Goal: Information Seeking & Learning: Learn about a topic

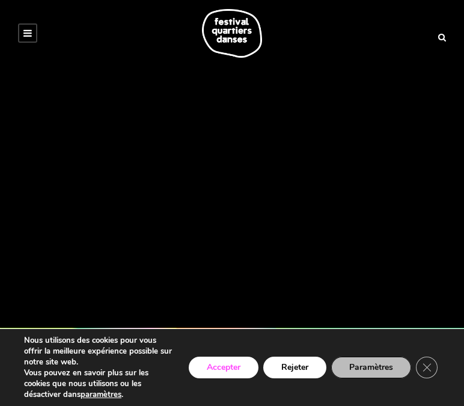
click at [208, 376] on button "Accepter" at bounding box center [224, 368] width 70 height 22
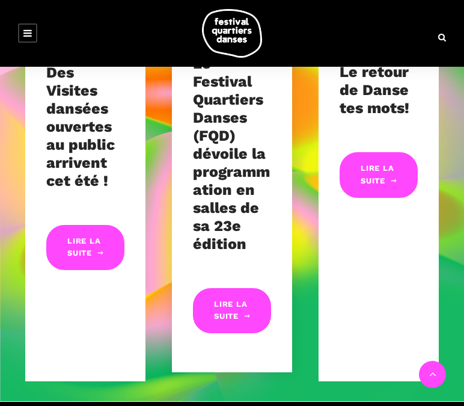
scroll to position [488, 0]
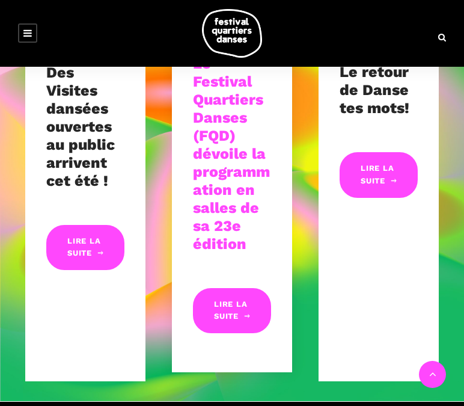
click at [218, 197] on link "Le Festival Quartiers Danses (FQD) dévoile la programmation en salles de sa 23e…" at bounding box center [231, 154] width 77 height 198
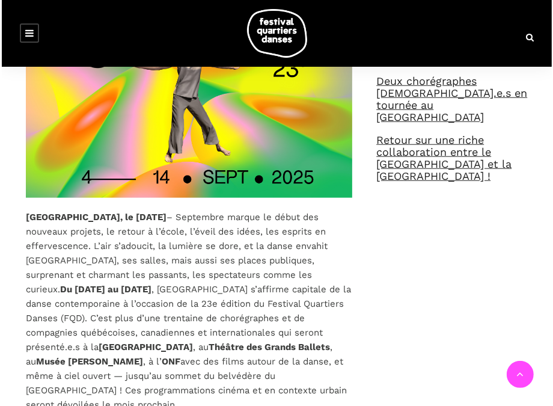
scroll to position [739, 0]
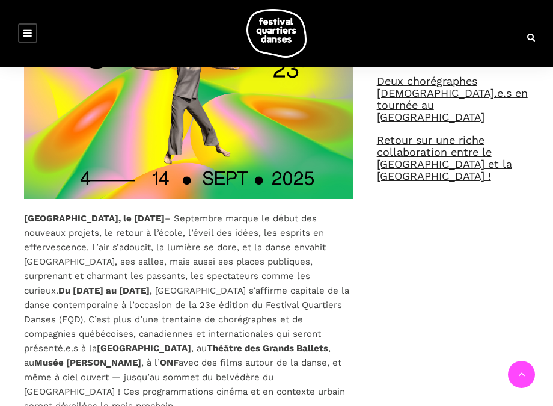
click at [146, 258] on p "[GEOGRAPHIC_DATA], le [DATE] – Septembre marque le début des nouveaux projets, …" at bounding box center [188, 312] width 329 height 202
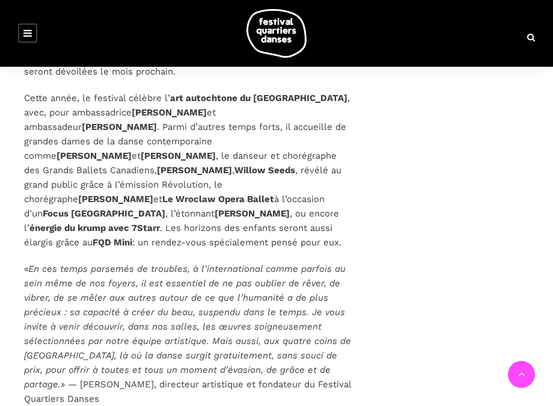
scroll to position [1074, 0]
click at [257, 305] on em "En ces temps parsemés de troubles, à l’international comme parfois au sein même…" at bounding box center [187, 326] width 327 height 126
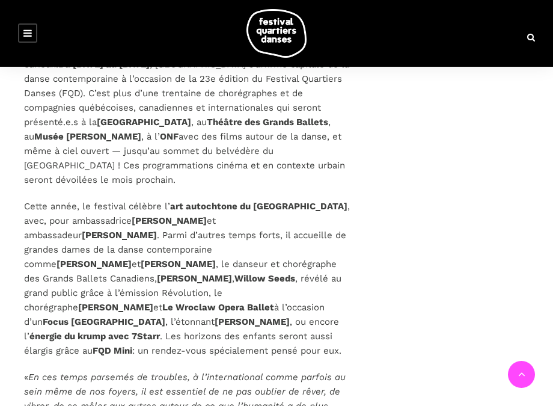
scroll to position [716, 0]
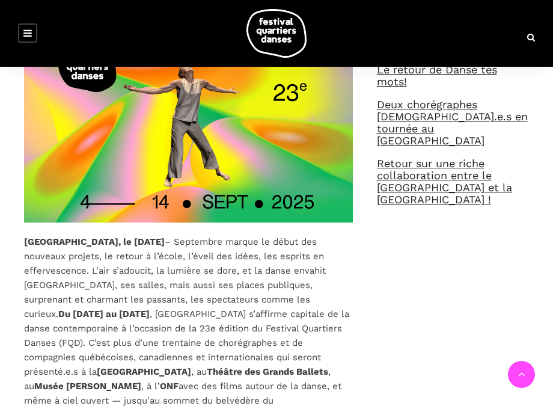
click at [335, 204] on img at bounding box center [188, 129] width 329 height 185
drag, startPoint x: 387, startPoint y: 244, endPoint x: 474, endPoint y: 285, distance: 96.3
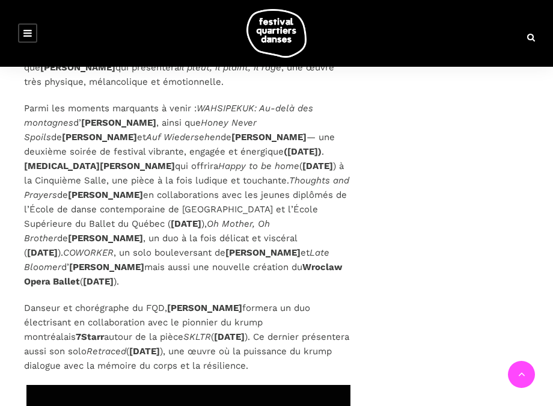
scroll to position [3535, 0]
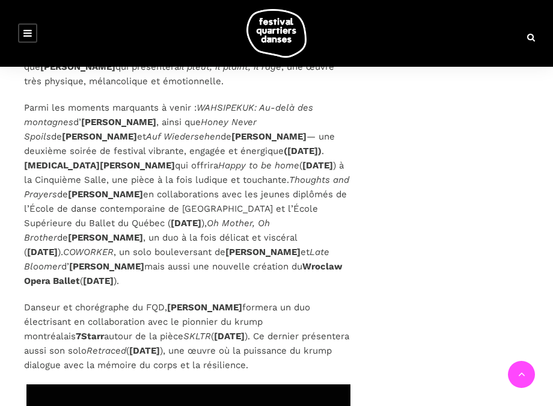
click at [31, 32] on icon at bounding box center [27, 33] width 8 height 10
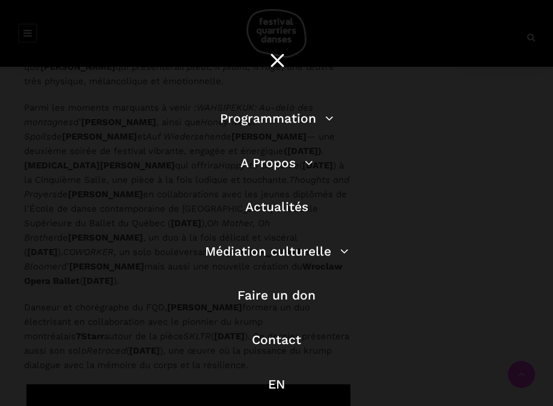
click at [295, 126] on li "Programmation Billetterie 2025 Programmation Gratuite Calendrier du Festival Le…" at bounding box center [276, 124] width 343 height 32
click at [286, 118] on link "Programmation" at bounding box center [277, 118] width 114 height 15
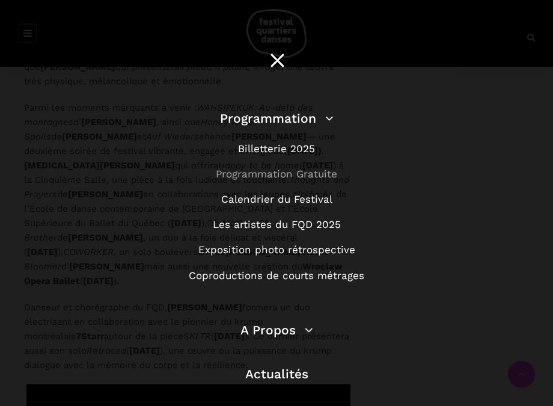
click at [278, 177] on link "Programmation Gratuite" at bounding box center [276, 174] width 121 height 12
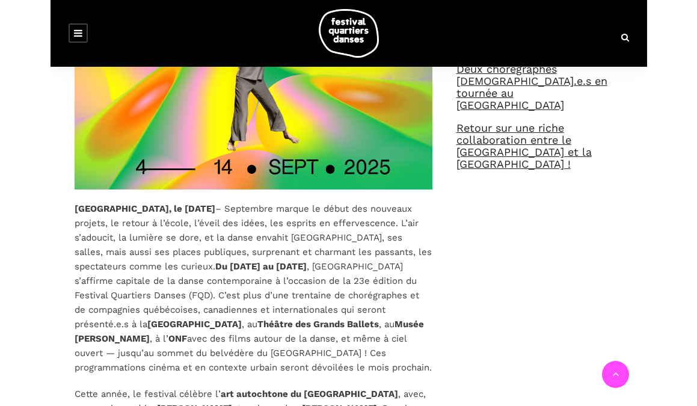
scroll to position [680, 0]
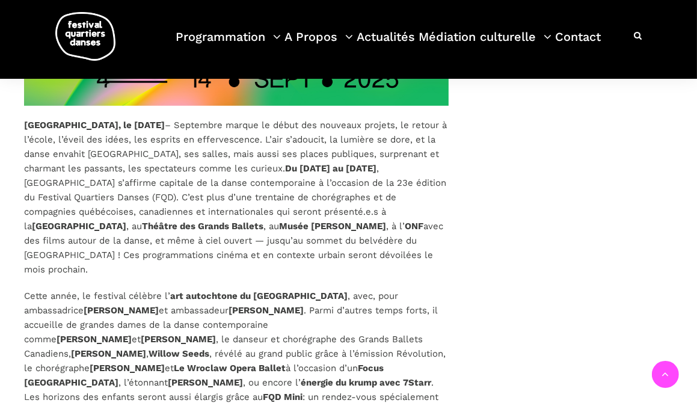
click at [314, 229] on strong "Musée McCord Stewart" at bounding box center [332, 226] width 107 height 11
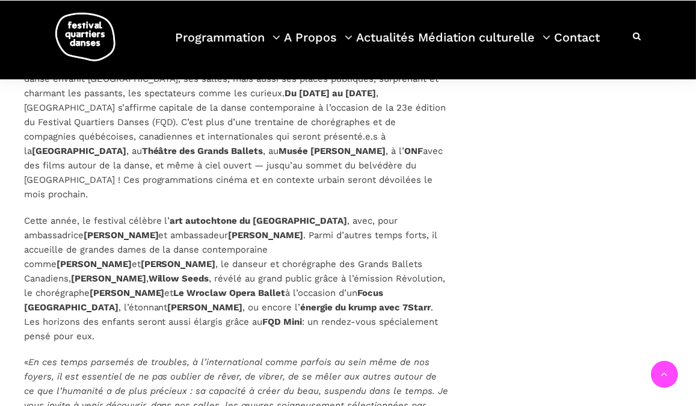
scroll to position [738, 0]
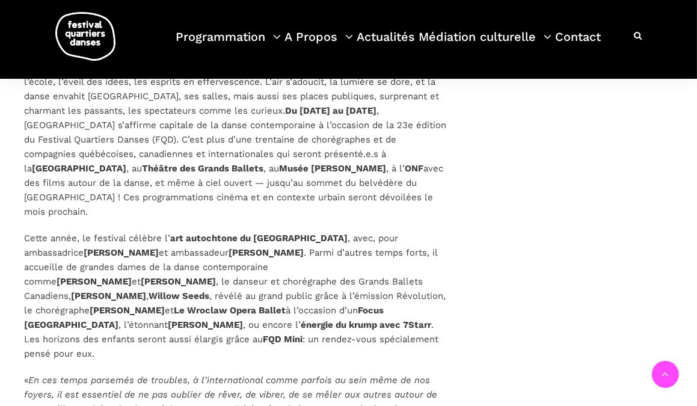
click at [331, 182] on p "Montréal, le 10 juin 2025 – Septembre marque le début des nouveaux projets, le …" at bounding box center [236, 139] width 424 height 159
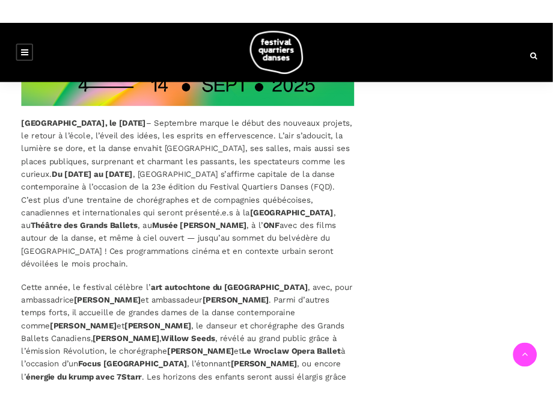
scroll to position [872, 0]
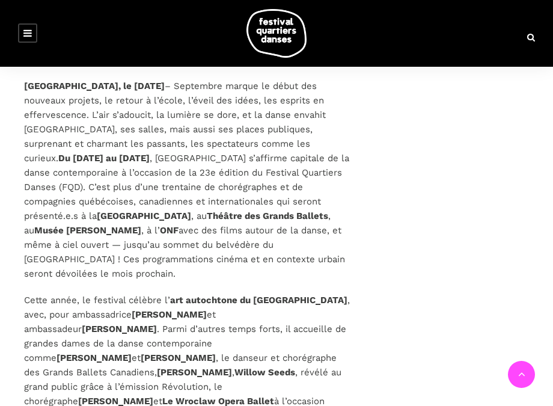
click at [32, 31] on link at bounding box center [27, 32] width 19 height 19
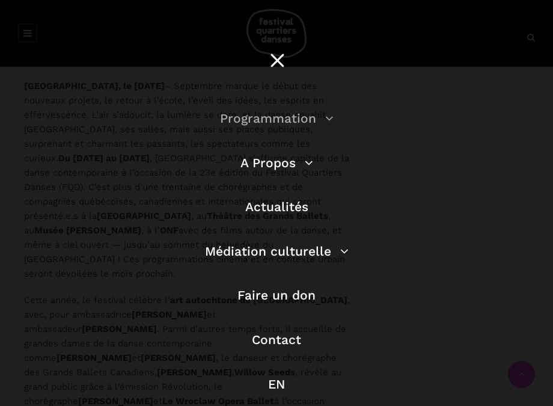
click at [241, 114] on link "Programmation" at bounding box center [277, 118] width 114 height 15
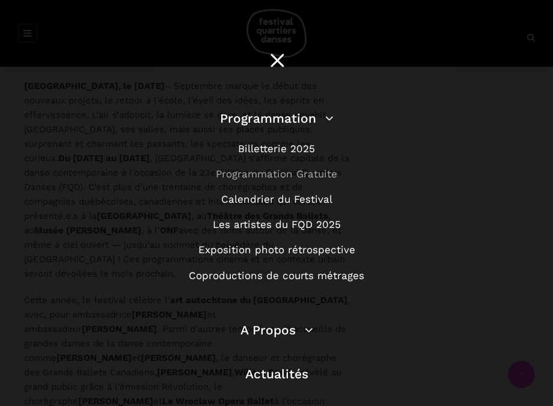
click at [281, 172] on link "Programmation Gratuite" at bounding box center [276, 174] width 121 height 12
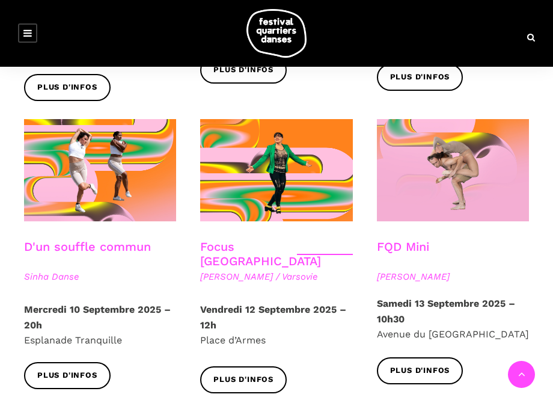
scroll to position [1258, 0]
click at [26, 40] on link at bounding box center [27, 32] width 19 height 19
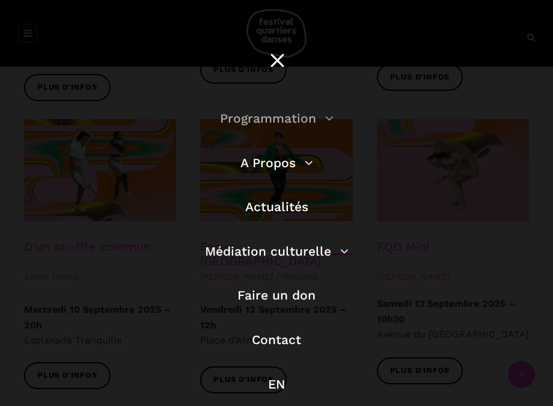
click at [310, 121] on link "Programmation" at bounding box center [277, 118] width 114 height 15
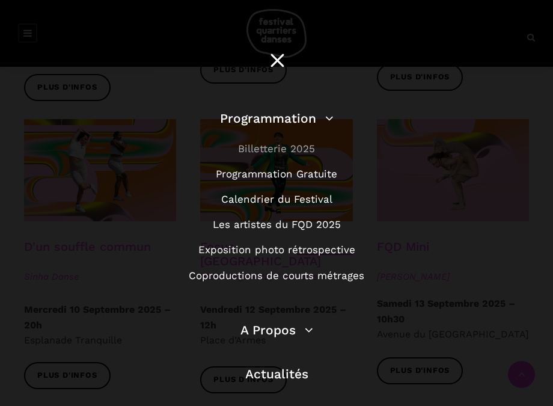
click at [286, 149] on link "Billetterie 2025" at bounding box center [276, 148] width 77 height 12
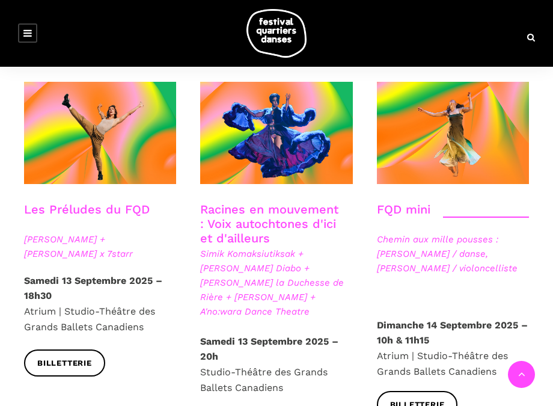
scroll to position [1739, 0]
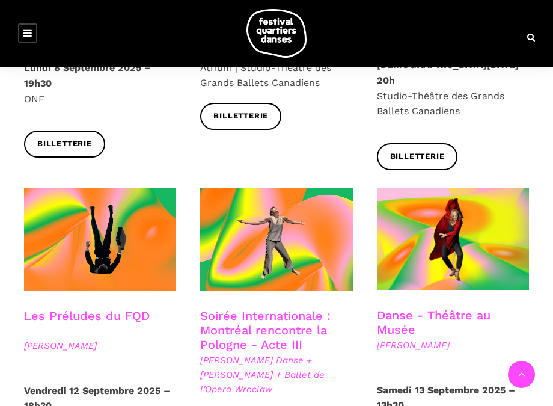
scroll to position [1139, 0]
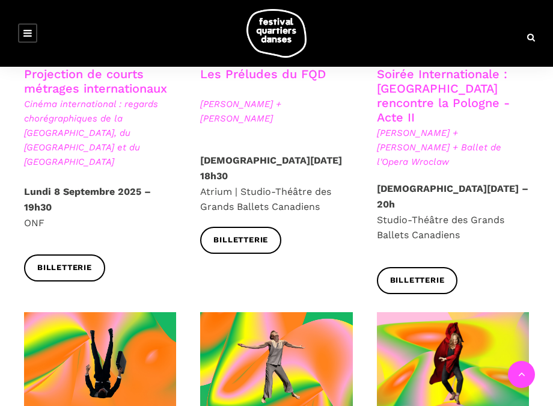
click at [18, 28] on link at bounding box center [27, 32] width 19 height 19
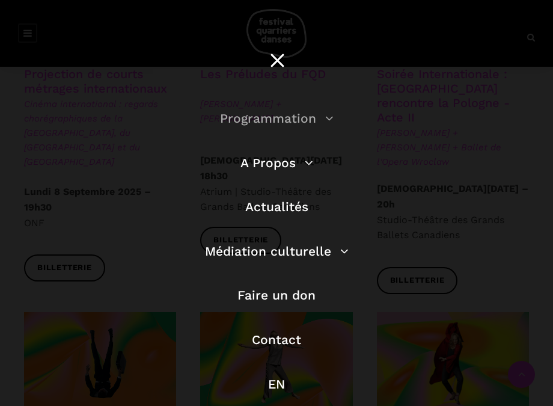
click at [269, 121] on link "Programmation" at bounding box center [277, 118] width 114 height 15
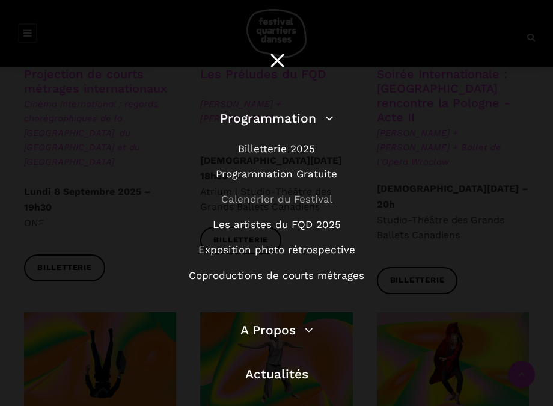
click at [273, 203] on link "Calendrier du Festival" at bounding box center [276, 199] width 111 height 12
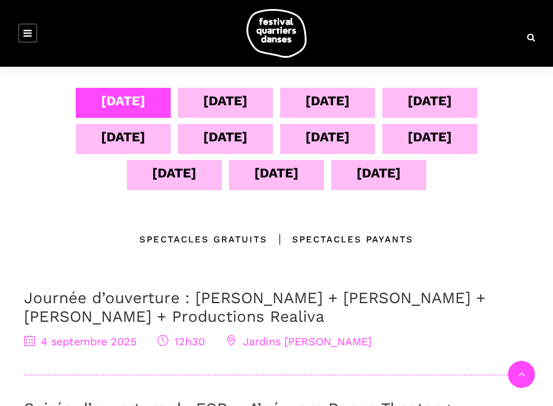
scroll to position [278, 0]
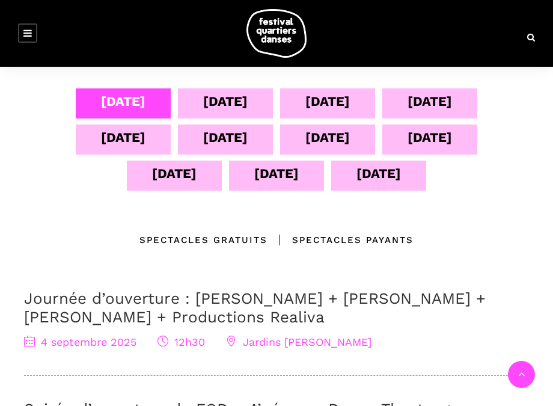
click at [248, 141] on div "[DATE]" at bounding box center [225, 137] width 44 height 21
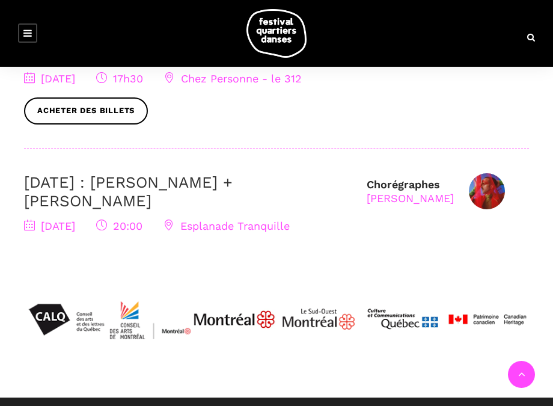
scroll to position [524, 0]
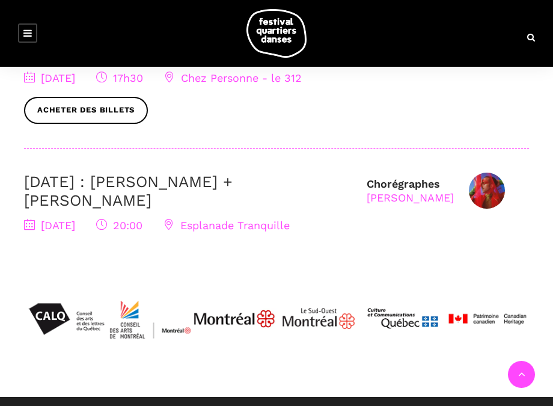
click at [269, 127] on div "Ouvre mes yeux | [PERSON_NAME] [DATE] 17h30 Chez Personne - le 312 Acheter des …" at bounding box center [276, 96] width 505 height 105
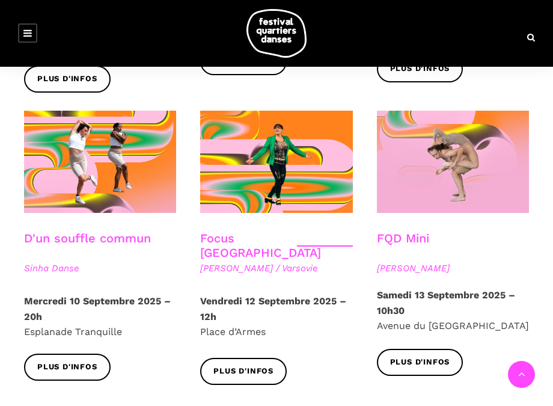
scroll to position [1283, 0]
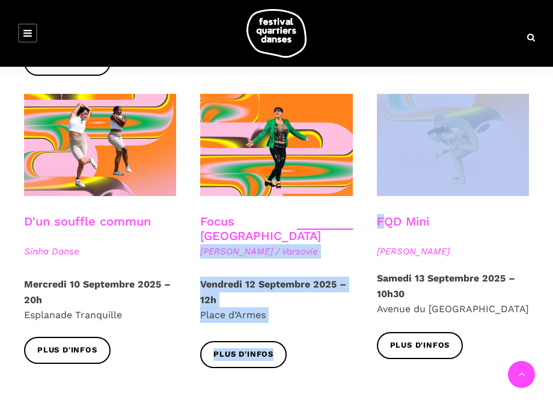
drag, startPoint x: 344, startPoint y: 183, endPoint x: 384, endPoint y: 179, distance: 39.3
click at [36, 40] on link at bounding box center [27, 32] width 19 height 19
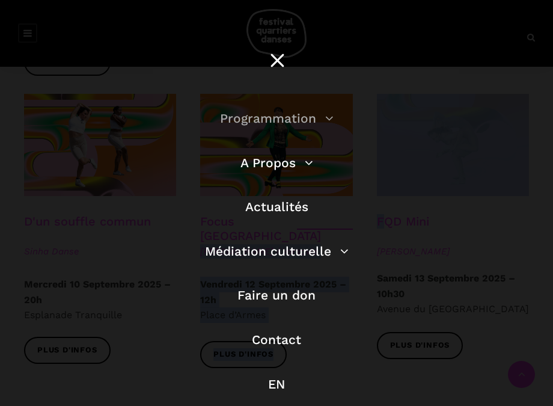
click at [266, 124] on link "Programmation" at bounding box center [277, 118] width 114 height 15
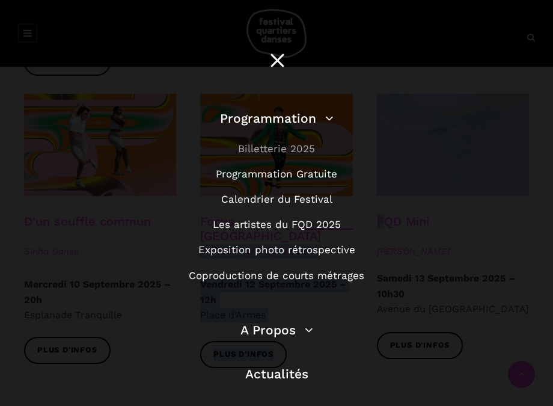
click at [283, 154] on link "Billetterie 2025" at bounding box center [276, 148] width 77 height 12
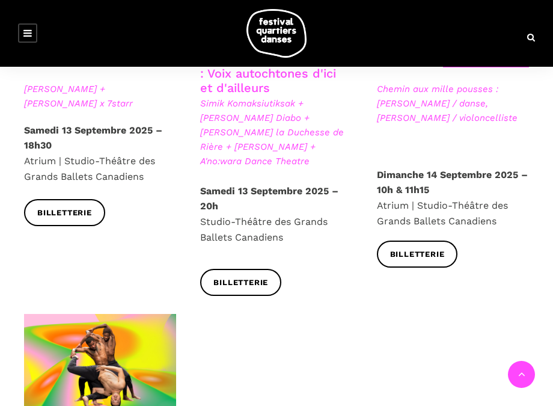
scroll to position [1877, 0]
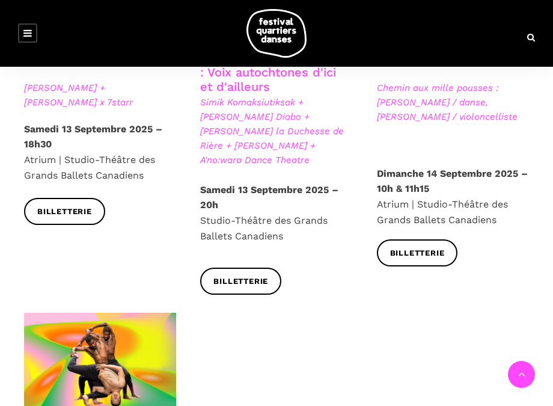
click at [34, 31] on link at bounding box center [27, 32] width 19 height 19
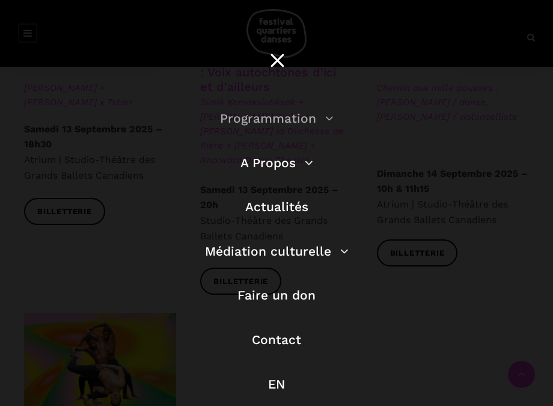
click at [275, 121] on link "Programmation" at bounding box center [277, 118] width 114 height 15
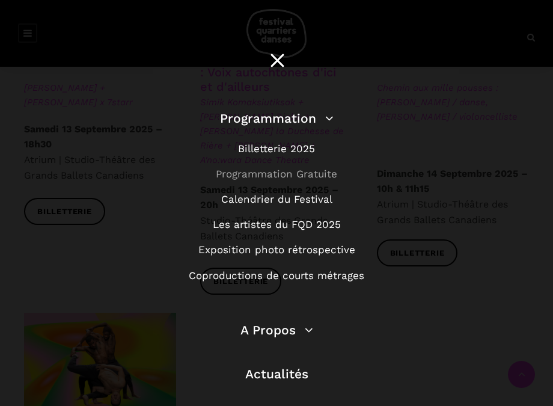
click at [285, 177] on link "Programmation Gratuite" at bounding box center [276, 174] width 121 height 12
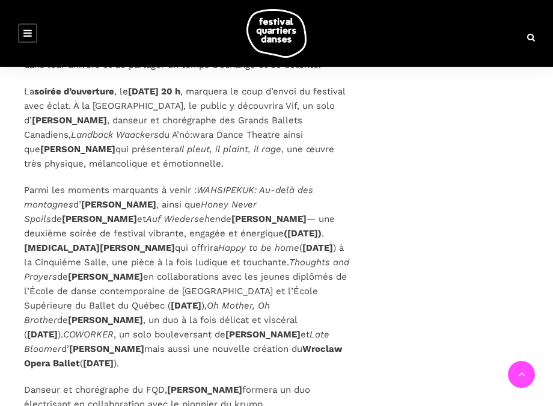
scroll to position [3457, 0]
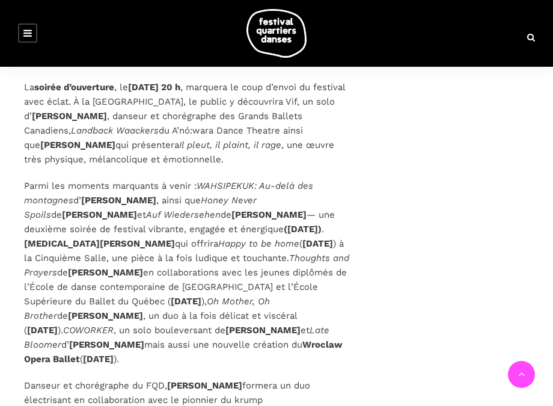
click at [301, 378] on p "Danseur et chorégraphe du FQD, Charles Brecard formera un duo électrisant en co…" at bounding box center [188, 414] width 329 height 72
click at [104, 405] on b "7Starr" at bounding box center [90, 414] width 28 height 11
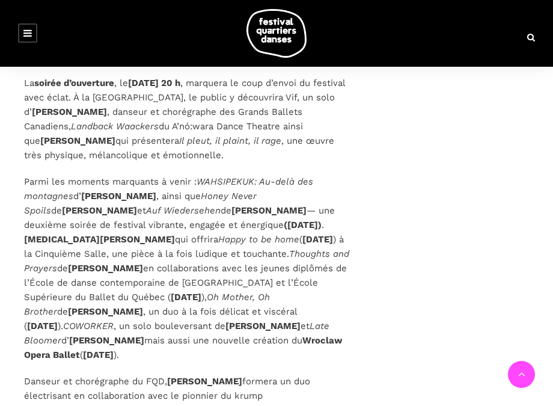
scroll to position [3460, 0]
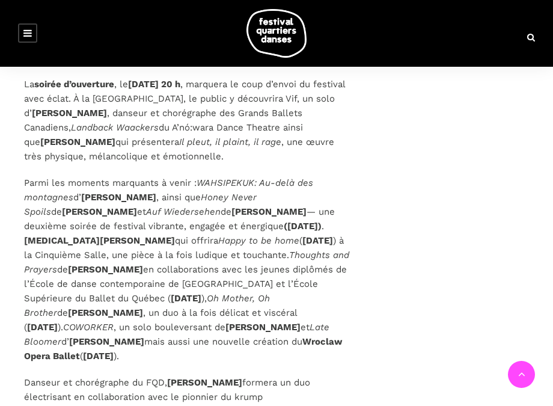
click at [229, 220] on p "Parmi les moments marquants à venir : WAHSIPEKUK: Au-delà des montagnes d’ Ivan…" at bounding box center [188, 270] width 329 height 188
drag, startPoint x: 135, startPoint y: 332, endPoint x: 106, endPoint y: 332, distance: 28.9
click at [106, 375] on p "Danseur et chorégraphe du FQD, Charles Brecard formera un duo électrisant en co…" at bounding box center [188, 411] width 329 height 72
copy span "SKLTR"
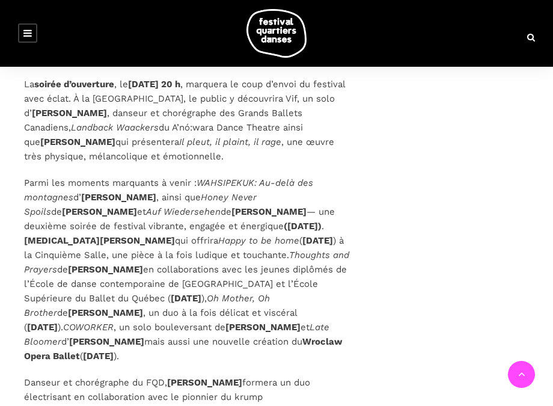
drag, startPoint x: 364, startPoint y: 307, endPoint x: 287, endPoint y: 302, distance: 77.1
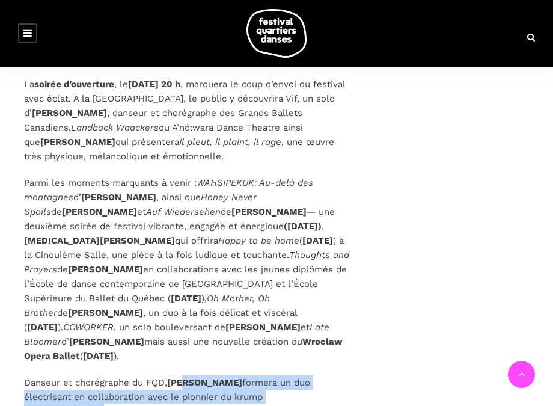
drag, startPoint x: 363, startPoint y: 316, endPoint x: 186, endPoint y: 310, distance: 177.5
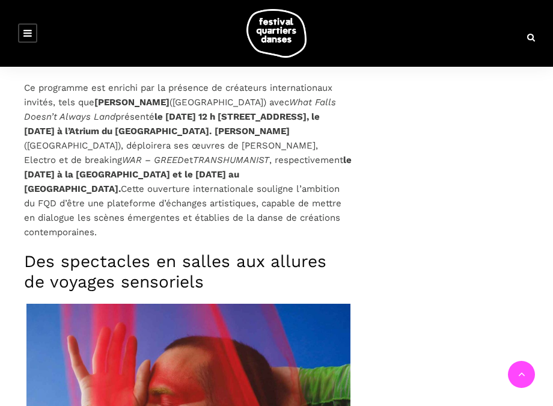
scroll to position [2638, 0]
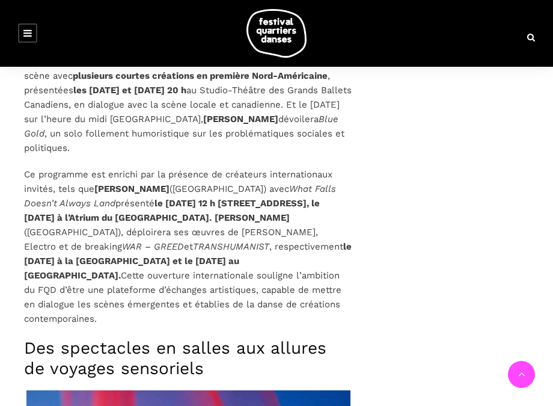
click at [29, 28] on icon at bounding box center [27, 33] width 8 height 10
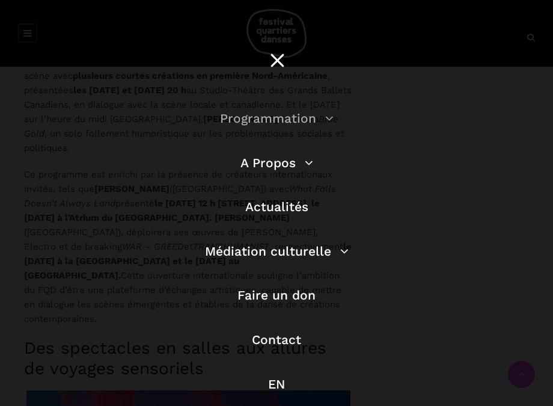
click at [301, 118] on link "Programmation" at bounding box center [277, 118] width 114 height 15
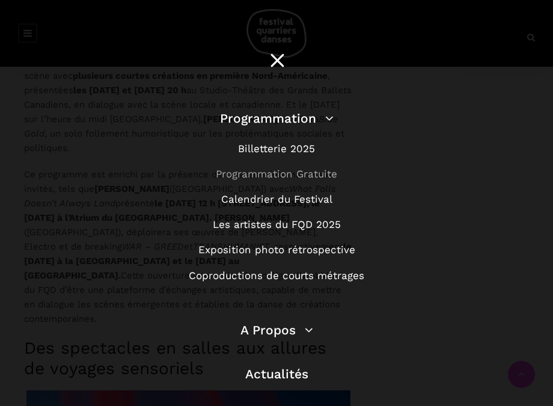
click at [289, 172] on link "Programmation Gratuite" at bounding box center [276, 174] width 121 height 12
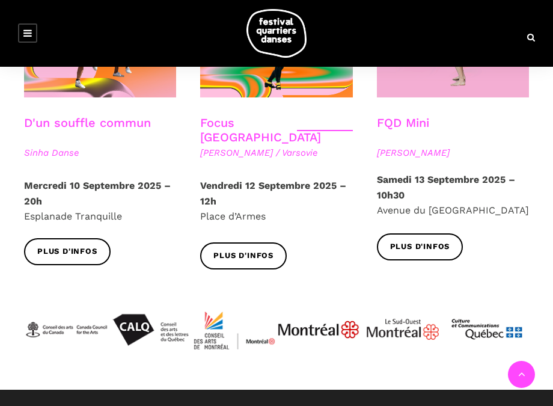
scroll to position [1382, 0]
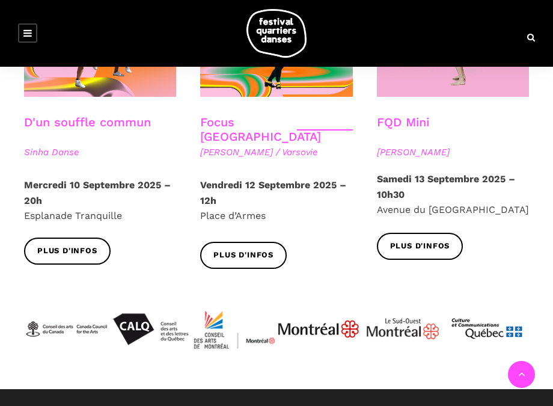
click at [363, 287] on img at bounding box center [403, 329] width 84 height 84
click at [34, 35] on link at bounding box center [27, 32] width 19 height 19
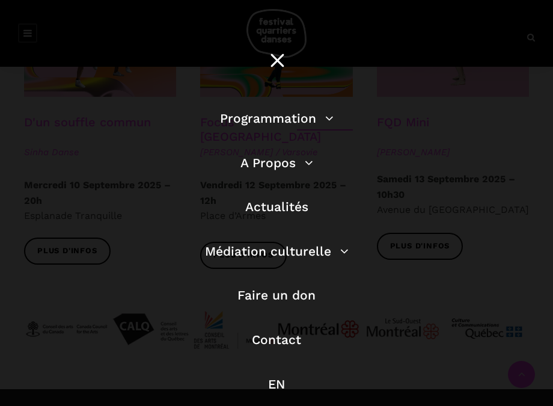
click at [255, 129] on li "Programmation Billetterie 2025 Programmation Gratuite Calendrier du Festival Le…" at bounding box center [276, 124] width 343 height 32
click at [237, 110] on li "Programmation Billetterie 2025 Programmation Gratuite Calendrier du Festival Le…" at bounding box center [276, 124] width 343 height 32
click at [233, 117] on link "Programmation" at bounding box center [277, 118] width 114 height 15
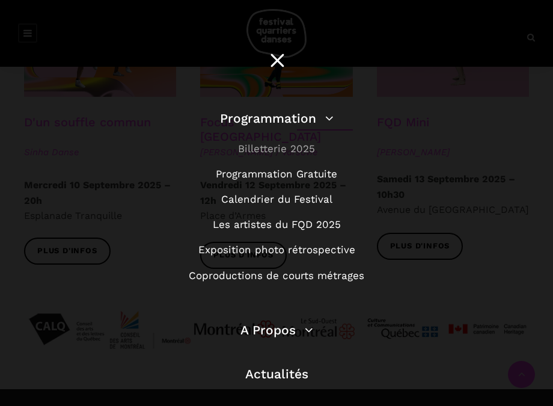
click at [281, 147] on link "Billetterie 2025" at bounding box center [276, 148] width 77 height 12
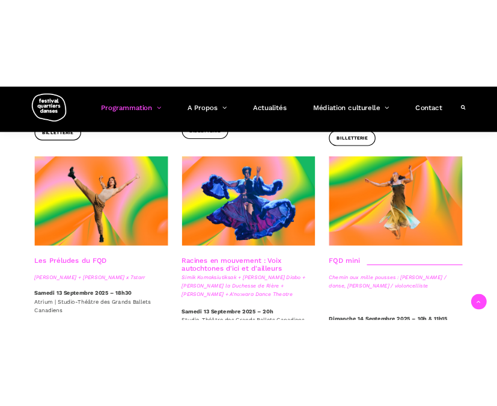
scroll to position [1694, 0]
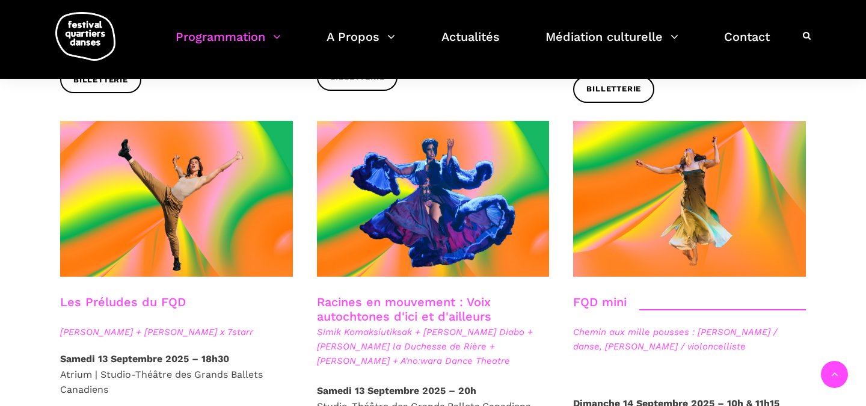
click at [550, 295] on div "Racines en mouvement : Voix autochtones d'ici et d'ailleurs Simik Komaksiutiksa…" at bounding box center [433, 339] width 257 height 88
click at [457, 295] on link "Racines en mouvement : Voix autochtones d'ici et d'ailleurs" at bounding box center [404, 309] width 174 height 29
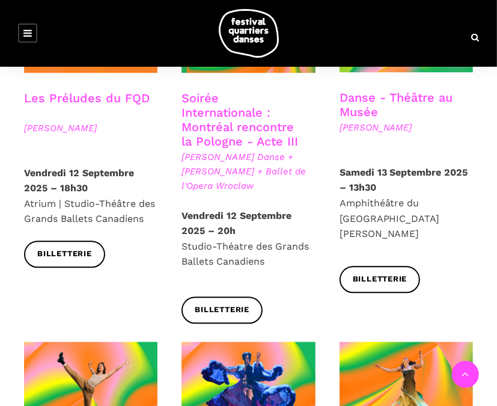
scroll to position [1353, 0]
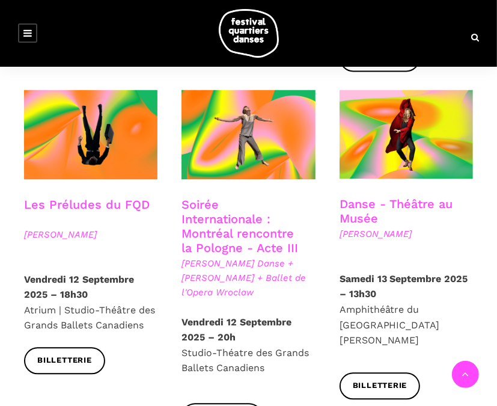
click at [315, 314] on div "Vendredi 12 Septembre 2025 – 20h Studio-Théatre des Grands Ballets Canadiens" at bounding box center [249, 358] width 158 height 88
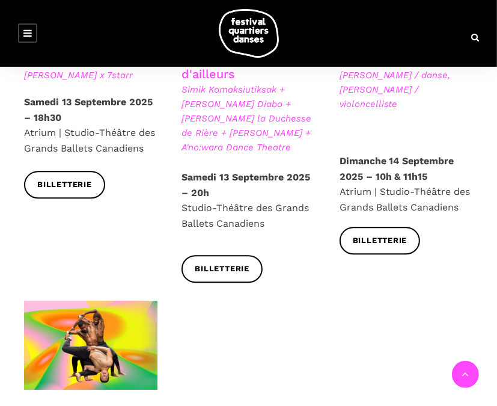
scroll to position [2015, 0]
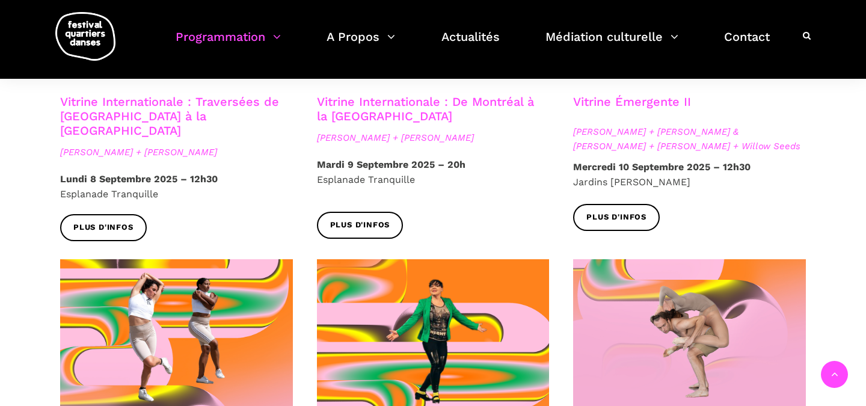
scroll to position [1473, 0]
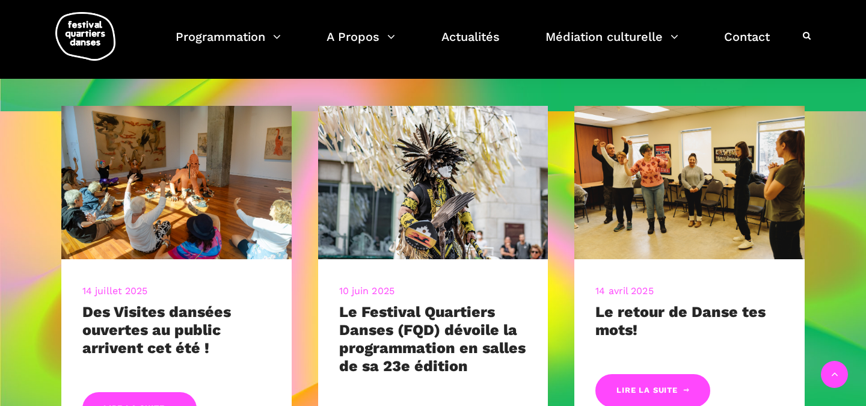
scroll to position [476, 0]
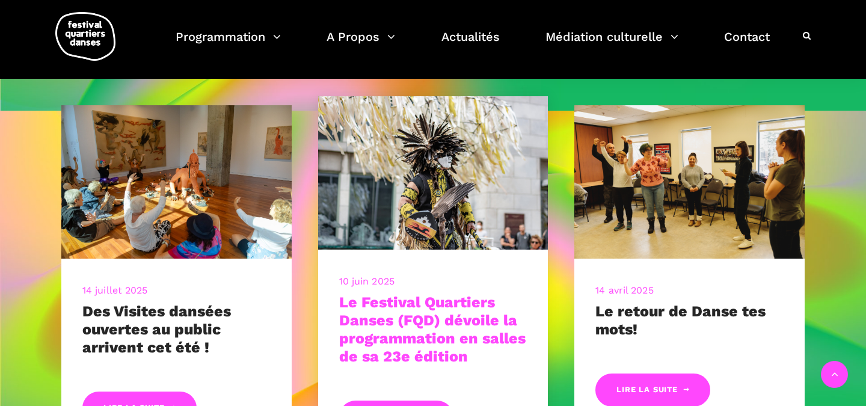
click at [492, 343] on link "Le Festival Quartiers Danses (FQD) dévoile la programmation en salles de sa 23e…" at bounding box center [432, 329] width 186 height 72
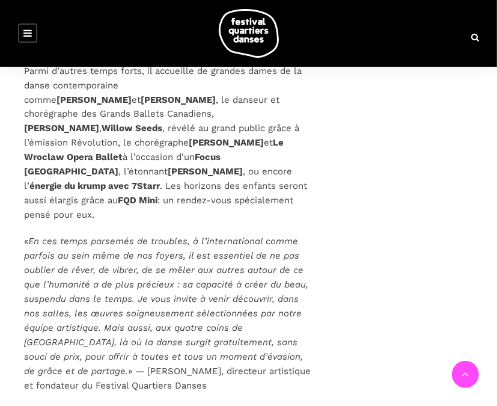
scroll to position [1115, 0]
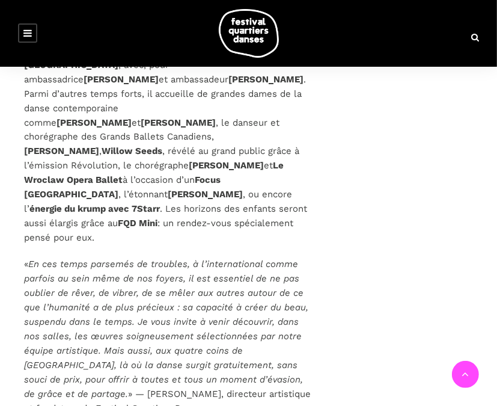
drag, startPoint x: 284, startPoint y: 338, endPoint x: 154, endPoint y: 363, distance: 132.2
click at [154, 363] on p "« En ces temps parsemés de troubles, à l’international comme parfois au sein mê…" at bounding box center [170, 336] width 292 height 159
copy p "[PERSON_NAME], directeur artistique et fondateur du Festival Quartiers Danses"
click at [245, 266] on em "En ces temps parsemés de troubles, à l’international comme parfois au sein même…" at bounding box center [166, 329] width 284 height 141
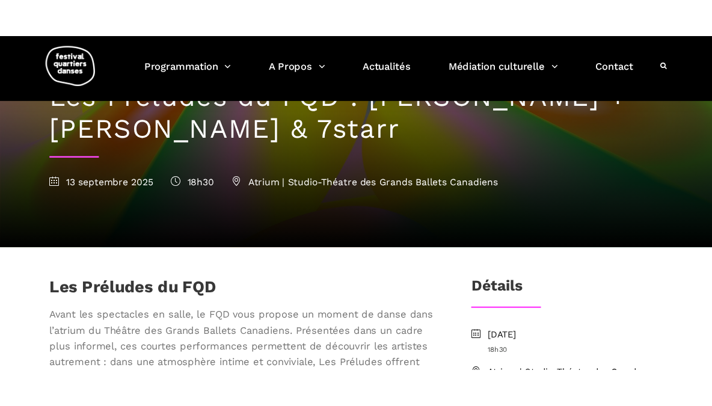
scroll to position [103, 0]
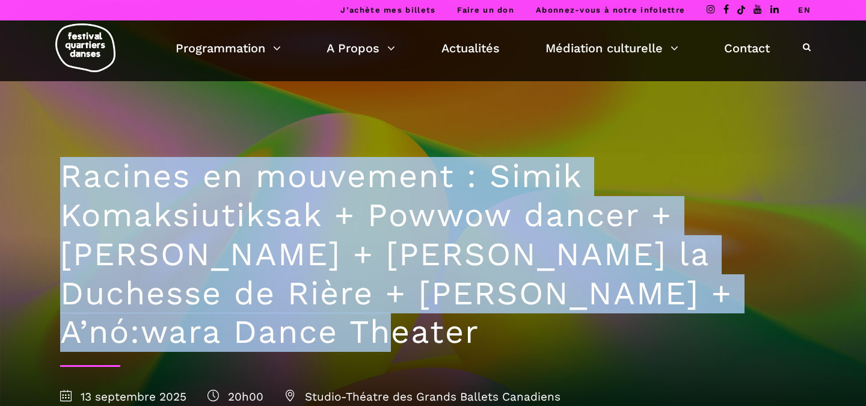
drag, startPoint x: 214, startPoint y: 326, endPoint x: 46, endPoint y: 180, distance: 222.4
click at [46, 180] on div "Racines en mouvement : Simik Komaksiutiksak + Powwow dancer + [PERSON_NAME] + […" at bounding box center [433, 278] width 794 height 394
copy h1 "Racines en mouvement : Simik Komaksiutiksak + Powwow dancer + [PERSON_NAME] + […"
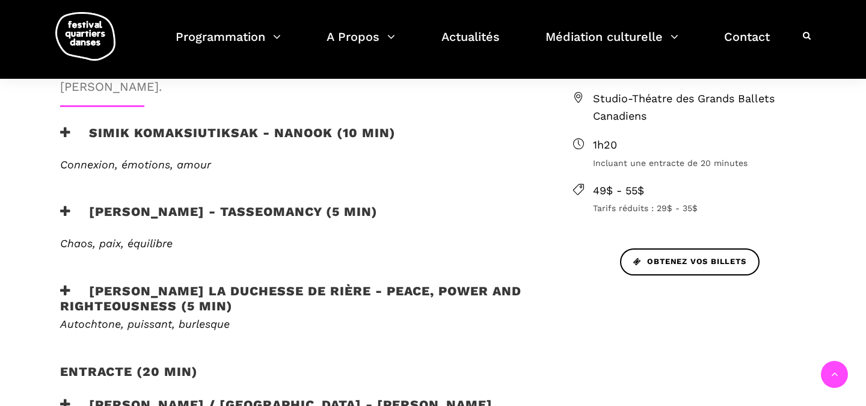
scroll to position [528, 0]
click at [540, 237] on div "Chaos, paix, équilibre Tasseomancy du chorégraphe et interprète [PERSON_NAME] e…" at bounding box center [297, 251] width 498 height 28
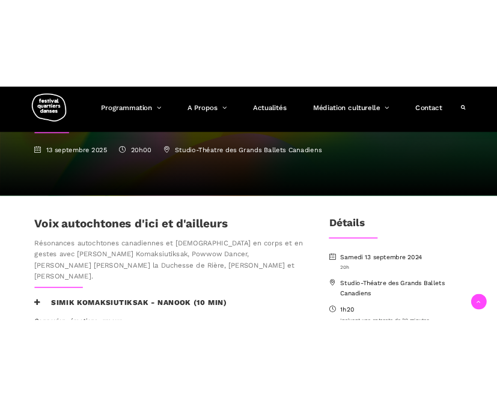
scroll to position [284, 0]
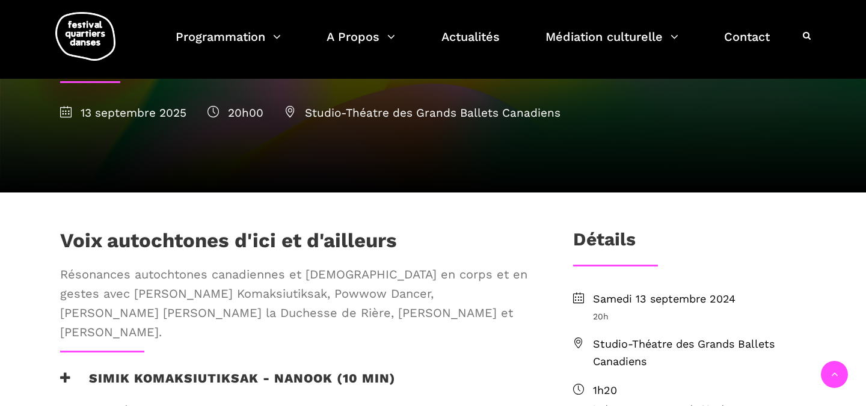
click at [485, 351] on div at bounding box center [297, 352] width 498 height 2
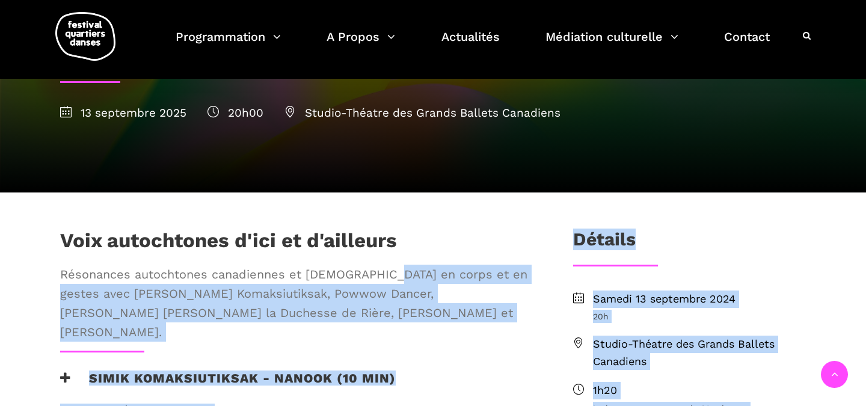
drag, startPoint x: 384, startPoint y: 271, endPoint x: 51, endPoint y: 271, distance: 333.7
click at [51, 271] on div "Voix autochtones d'ici et d'ailleurs Résonances autochtones canadiennes et [DEM…" at bounding box center [297, 289] width 498 height 122
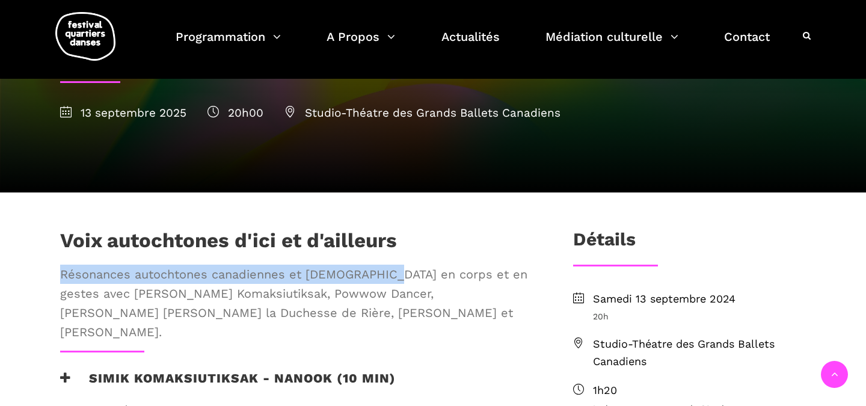
click at [61, 275] on span "Résonances autochtones canadiennes et [DEMOGRAPHIC_DATA] en corps et en gestes …" at bounding box center [297, 303] width 474 height 77
drag, startPoint x: 61, startPoint y: 275, endPoint x: 517, endPoint y: 269, distance: 455.8
click at [517, 269] on span "Résonances autochtones canadiennes et [DEMOGRAPHIC_DATA] en corps et en gestes …" at bounding box center [297, 303] width 474 height 77
copy span "Résonances autochtones canadiennes et [DEMOGRAPHIC_DATA] en corps et en gestes"
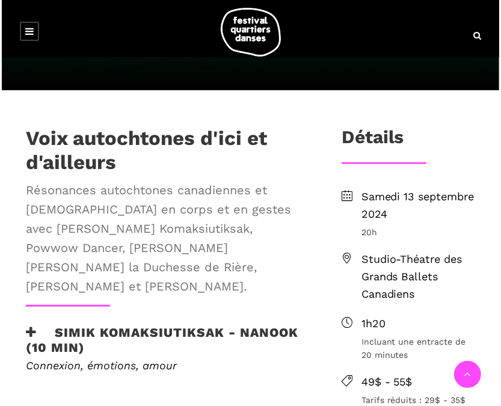
scroll to position [510, 0]
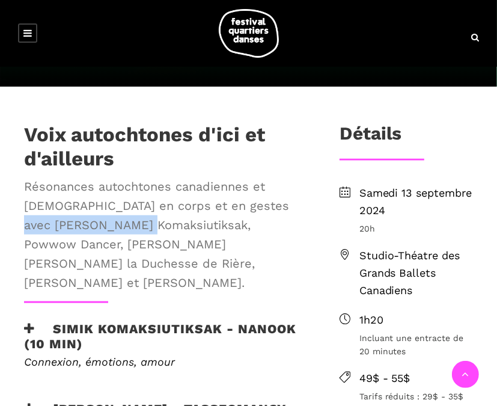
drag, startPoint x: 148, startPoint y: 184, endPoint x: 24, endPoint y: 186, distance: 123.9
click at [24, 186] on span "Résonances autochtones canadiennes et [DEMOGRAPHIC_DATA] en corps et en gestes …" at bounding box center [162, 234] width 277 height 115
drag, startPoint x: 24, startPoint y: 186, endPoint x: 150, endPoint y: 189, distance: 125.7
click at [150, 189] on span "Résonances autochtones canadiennes et [DEMOGRAPHIC_DATA] en corps et en gestes …" at bounding box center [162, 234] width 277 height 115
